Goal: Task Accomplishment & Management: Use online tool/utility

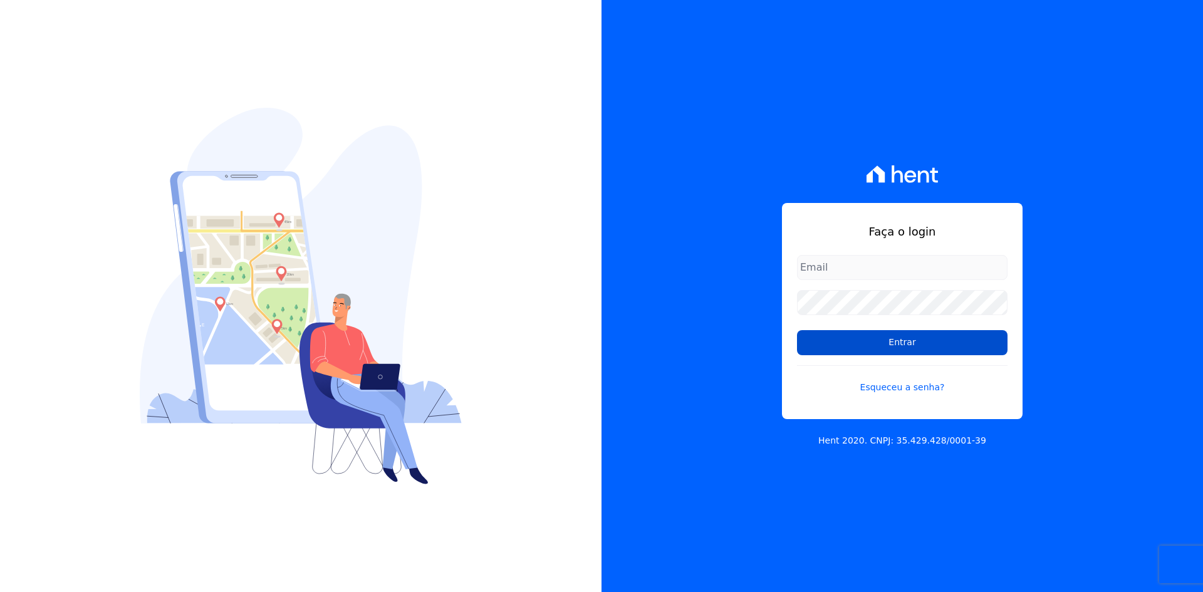
type input "contasareceber@deveck.com.br"
click at [899, 344] on input "Entrar" at bounding box center [902, 342] width 210 height 25
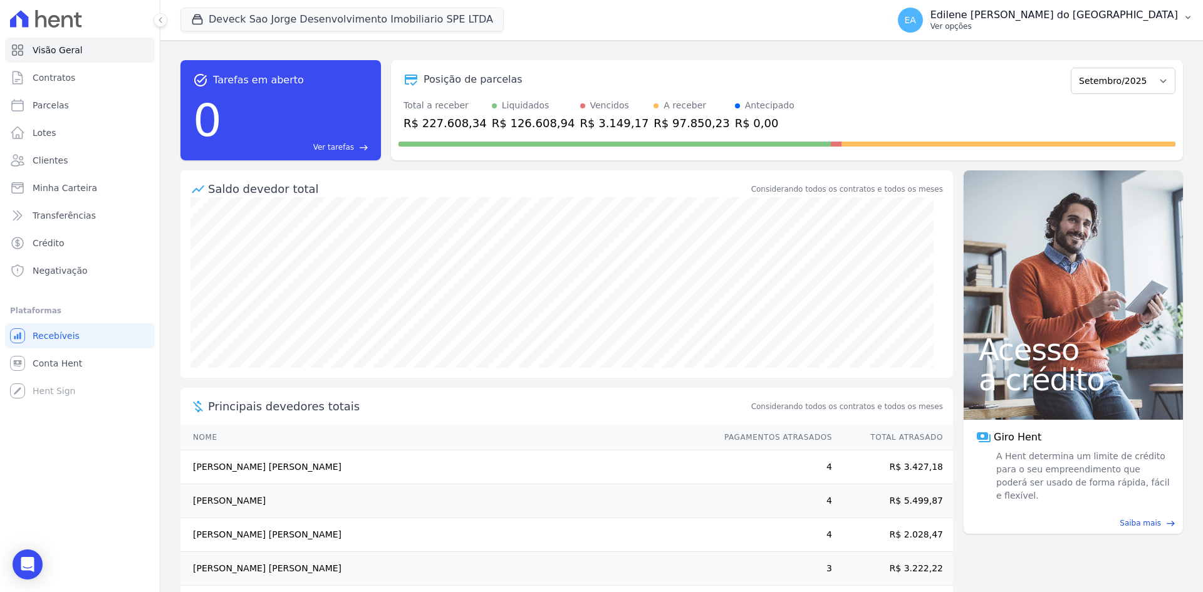
click at [1018, 28] on p "Ver opções" at bounding box center [1053, 26] width 247 height 10
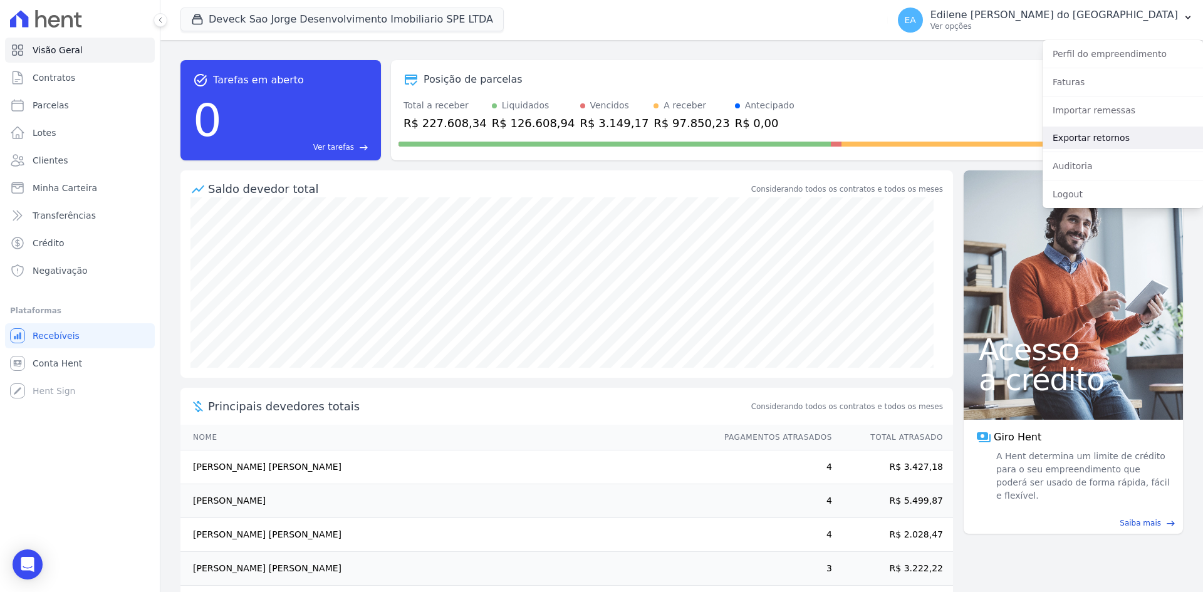
click at [1070, 139] on link "Exportar retornos" at bounding box center [1122, 138] width 160 height 23
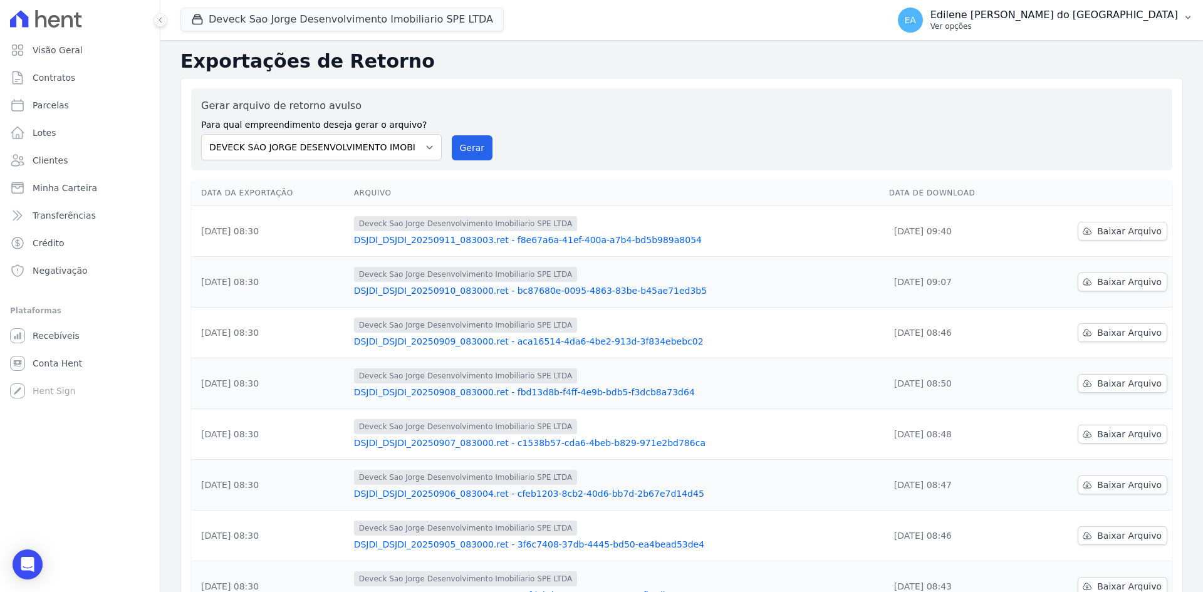
click at [991, 29] on p "Ver opções" at bounding box center [1053, 26] width 247 height 10
click at [1076, 82] on link "Faturas" at bounding box center [1122, 82] width 160 height 23
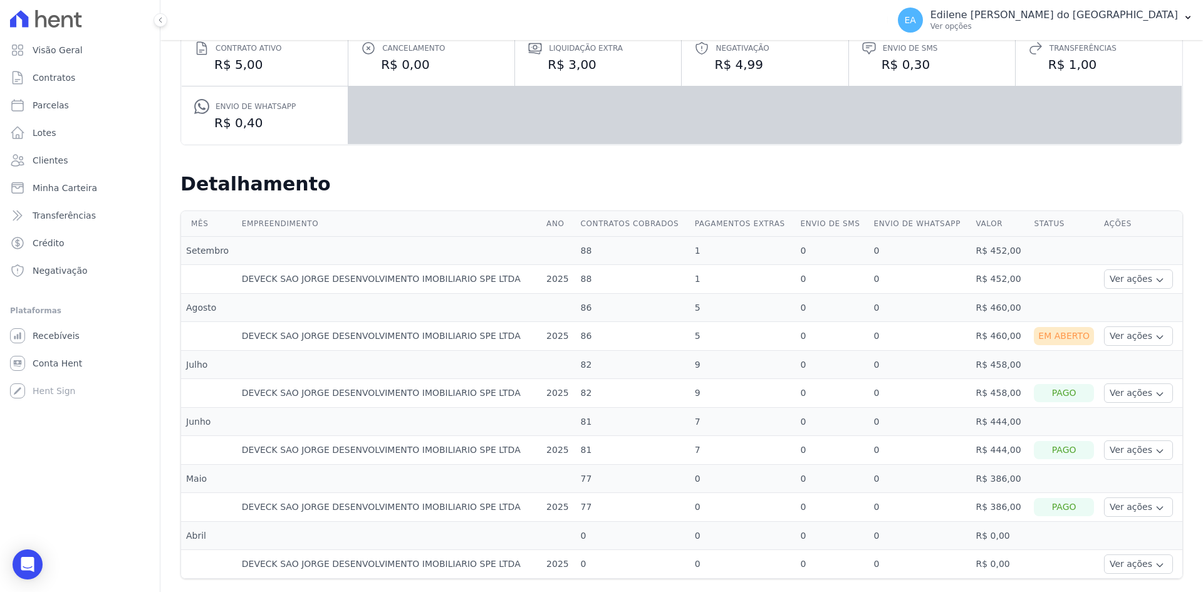
scroll to position [187, 0]
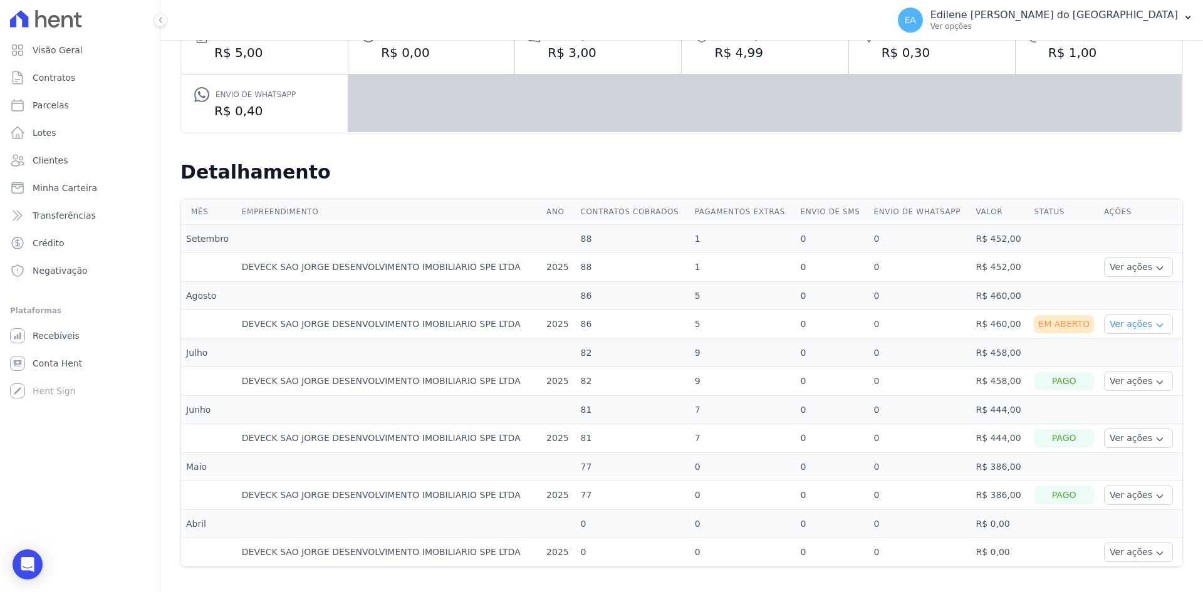
click at [1154, 325] on icon "button" at bounding box center [1159, 325] width 10 height 10
click at [1123, 358] on link "Ver boleto" at bounding box center [1155, 358] width 93 height 13
